Goal: Transaction & Acquisition: Obtain resource

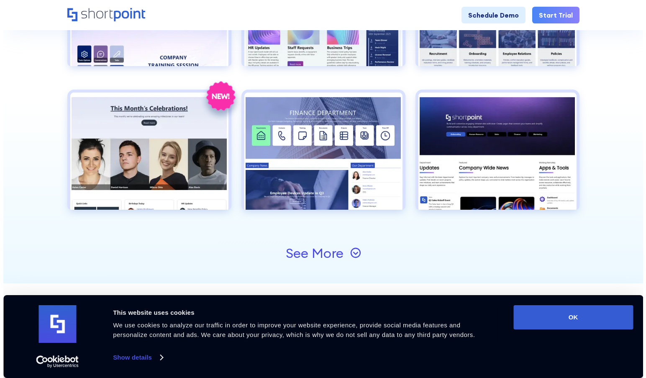
scroll to position [920, 0]
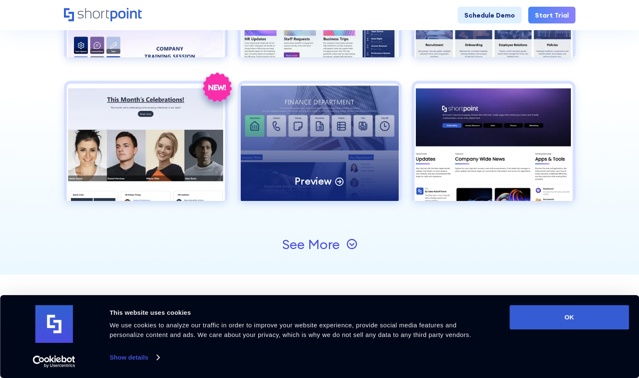
click at [340, 181] on icon at bounding box center [338, 181] width 3 height 0
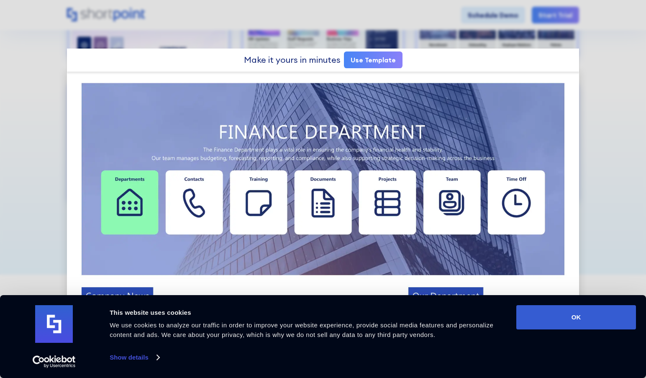
scroll to position [0, 0]
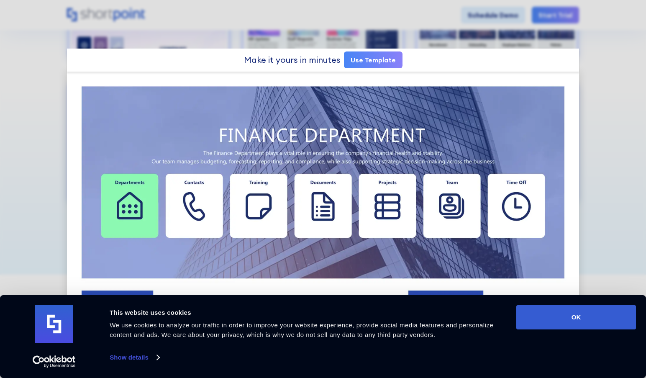
click at [382, 61] on link "Use Template" at bounding box center [373, 59] width 59 height 17
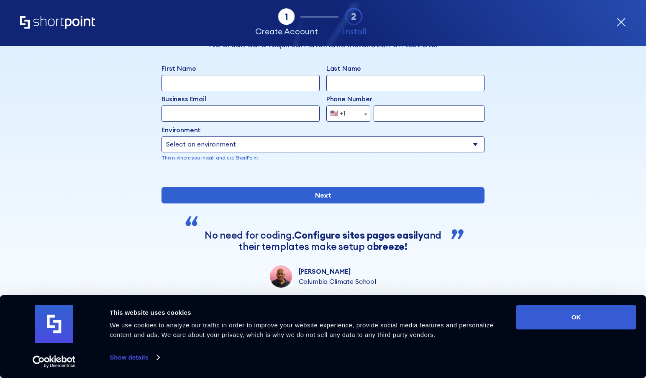
scroll to position [63, 0]
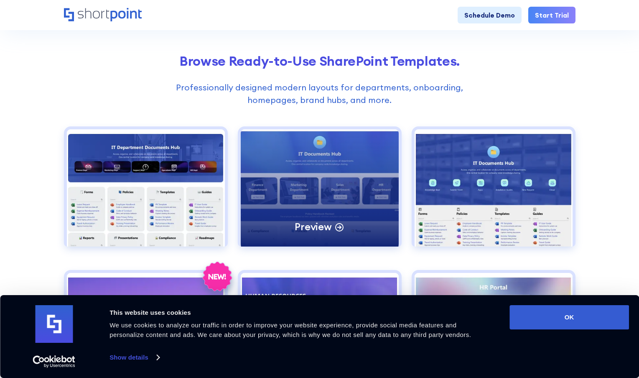
scroll to position [293, 0]
